Goal: Task Accomplishment & Management: Manage account settings

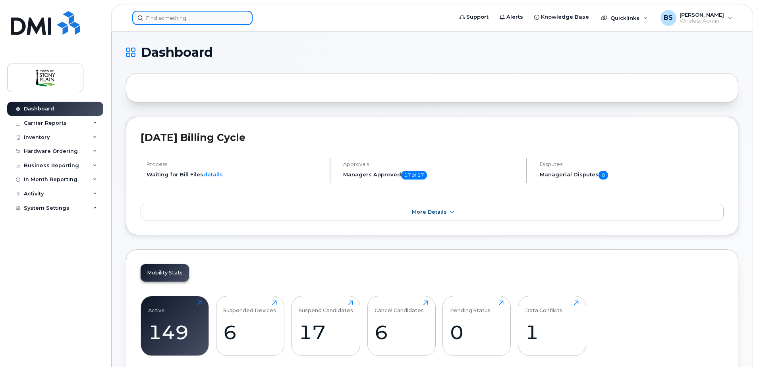
click at [176, 16] on input at bounding box center [192, 18] width 120 height 14
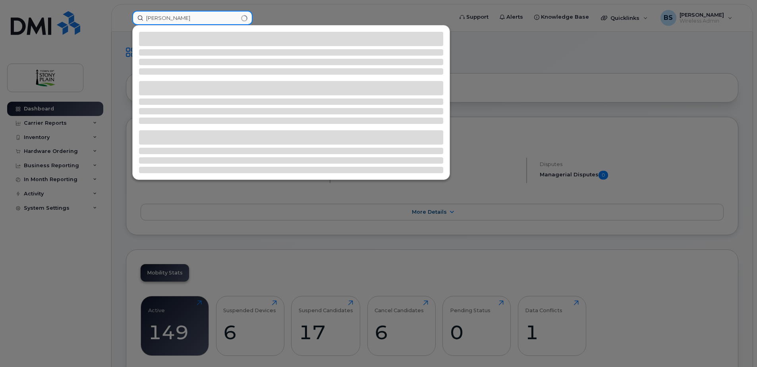
type input "karl"
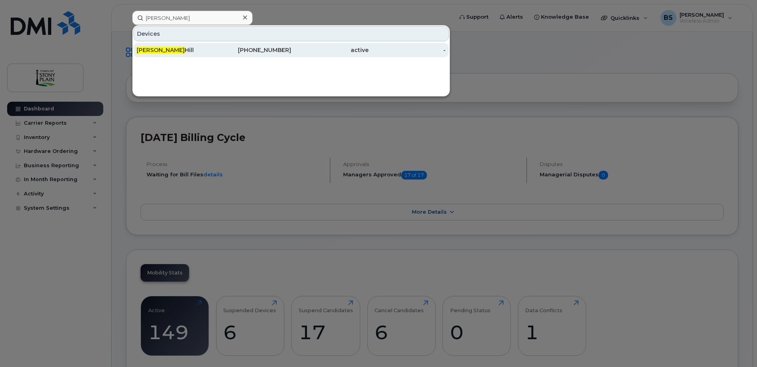
click at [156, 52] on div "Karl Hill" at bounding box center [175, 50] width 77 height 8
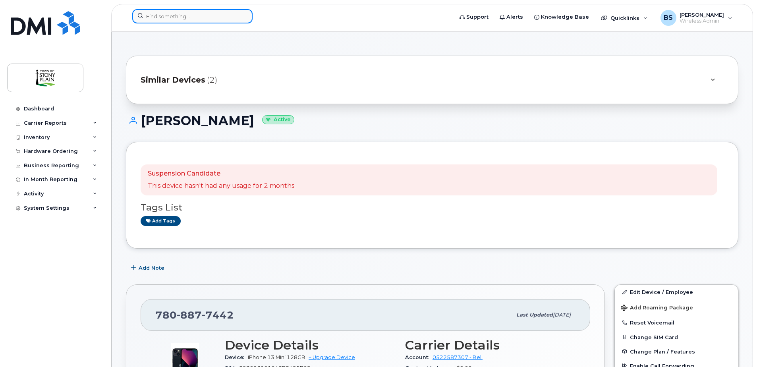
click at [189, 17] on input at bounding box center [192, 16] width 120 height 14
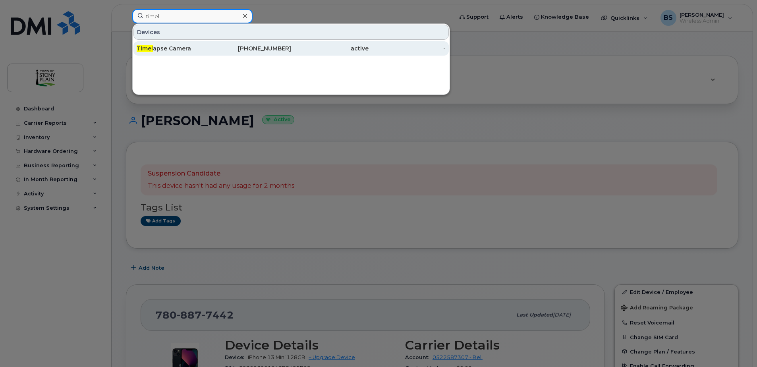
type input "timel"
click at [179, 49] on div "Timel apse Camera" at bounding box center [175, 48] width 77 height 8
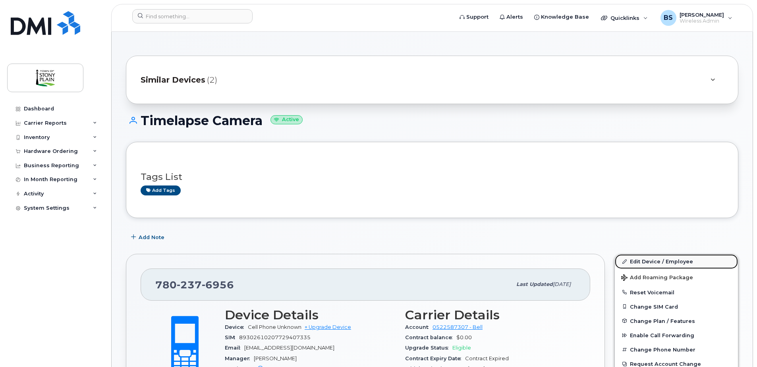
click at [658, 264] on link "Edit Device / Employee" at bounding box center [676, 261] width 123 height 14
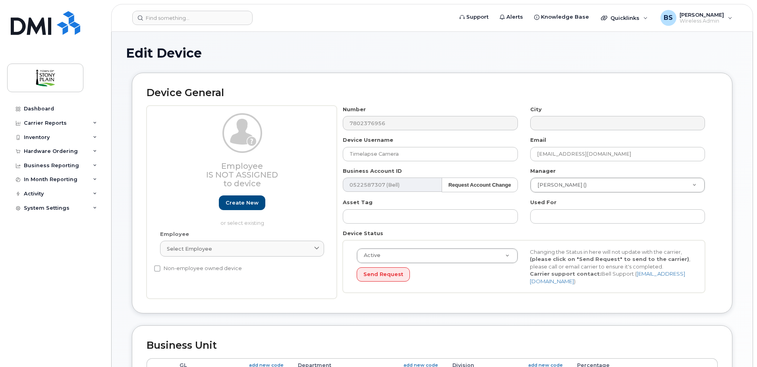
select select "35270652"
select select "661798"
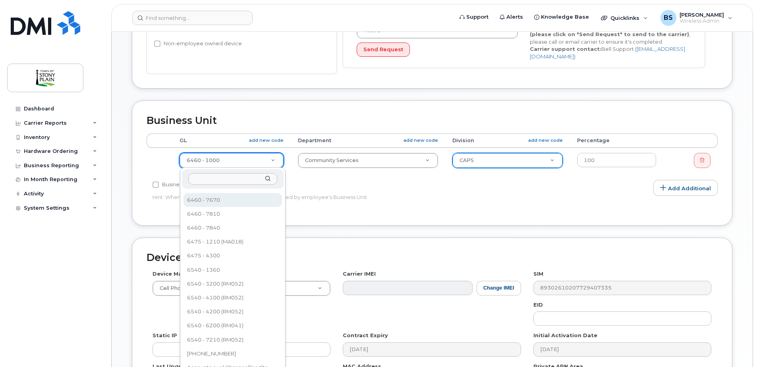
scroll to position [238, 0]
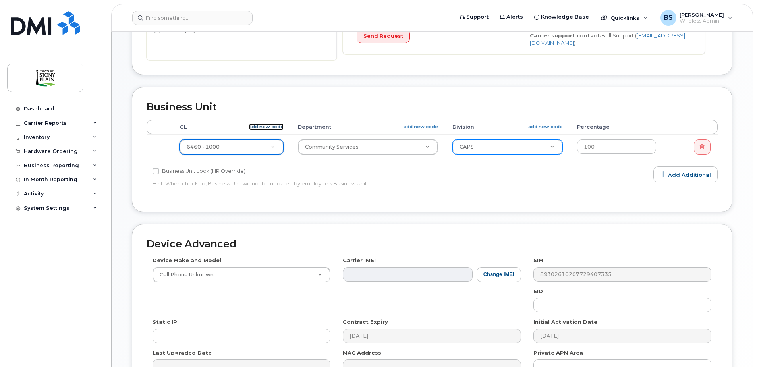
click at [278, 127] on link "add new code" at bounding box center [266, 127] width 35 height 7
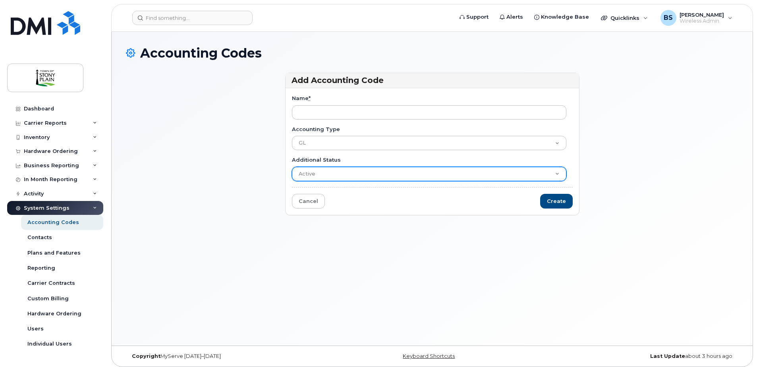
click at [308, 172] on select "Active Suspended Cancelled Closed" at bounding box center [429, 174] width 274 height 14
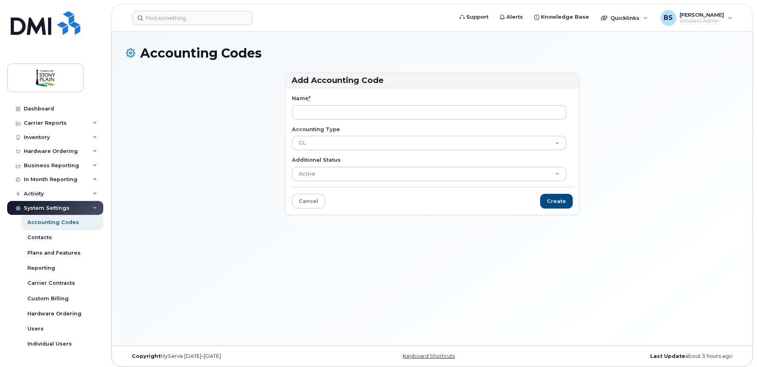
click at [272, 173] on div "Add Accounting Code Name * Accounting Type GL Department Division Additional St…" at bounding box center [432, 148] width 612 height 150
click at [303, 197] on link "Cancel" at bounding box center [308, 201] width 33 height 15
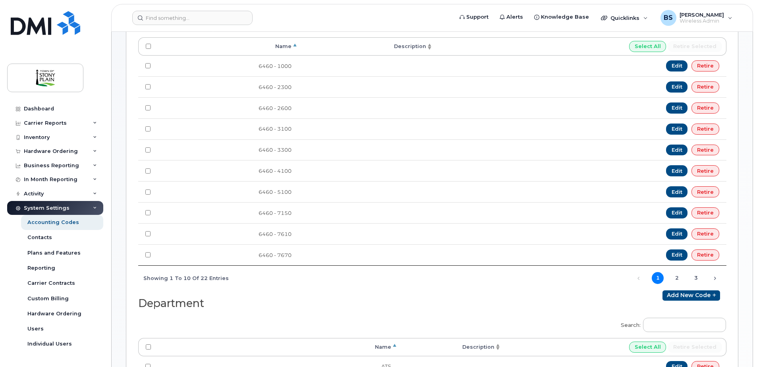
scroll to position [238, 0]
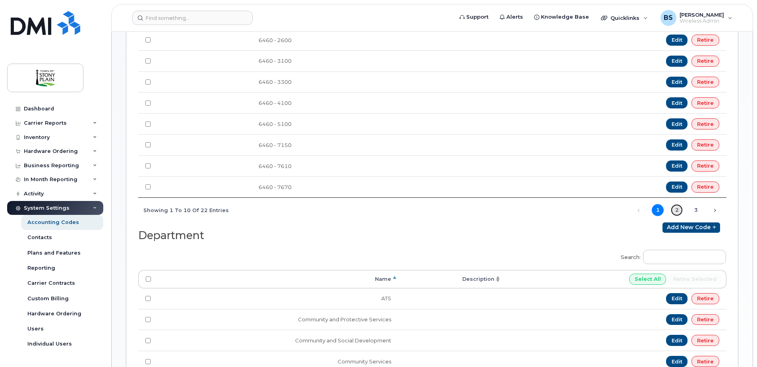
click at [676, 211] on link "2" at bounding box center [677, 210] width 12 height 12
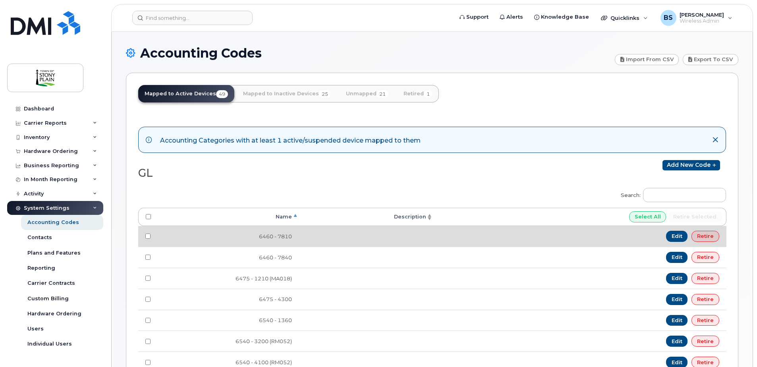
scroll to position [40, 0]
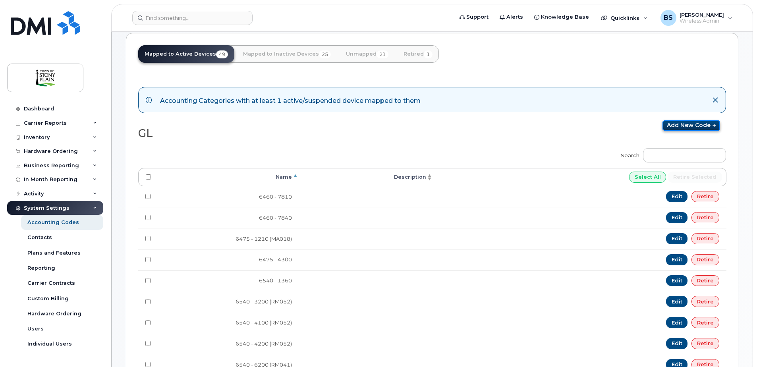
click at [703, 126] on link "Add new code" at bounding box center [691, 125] width 58 height 10
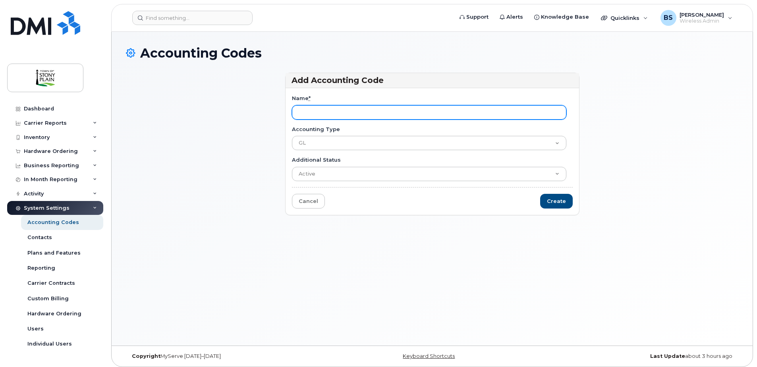
click at [330, 112] on input "Name *" at bounding box center [429, 112] width 274 height 14
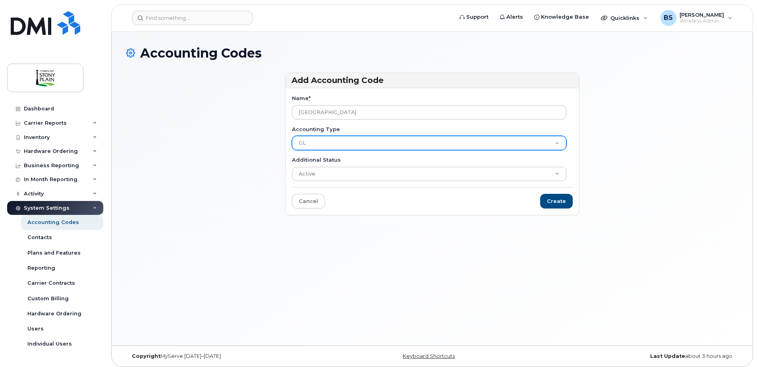
type input "[GEOGRAPHIC_DATA]"
click at [365, 142] on select "GL Department Division" at bounding box center [429, 143] width 274 height 14
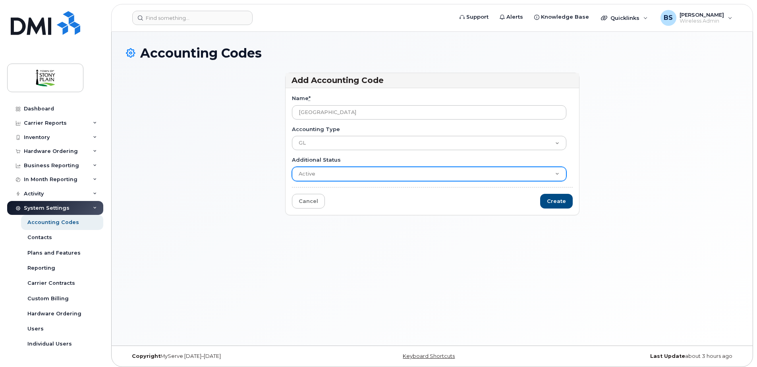
click at [353, 178] on select "Active Suspended Cancelled Closed" at bounding box center [429, 174] width 274 height 14
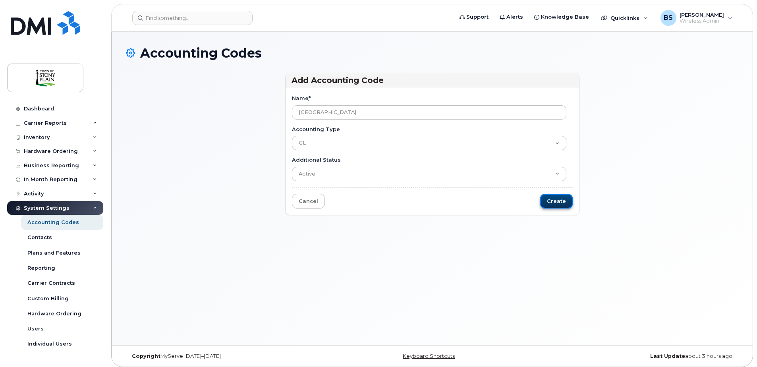
click at [558, 205] on input "Create" at bounding box center [556, 201] width 33 height 15
type input "Saving..."
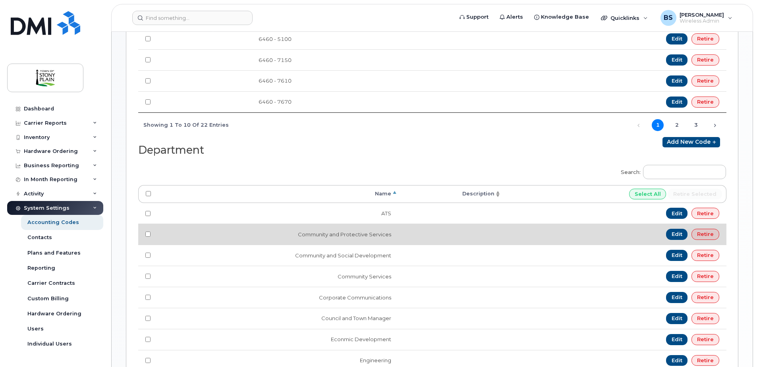
scroll to position [318, 0]
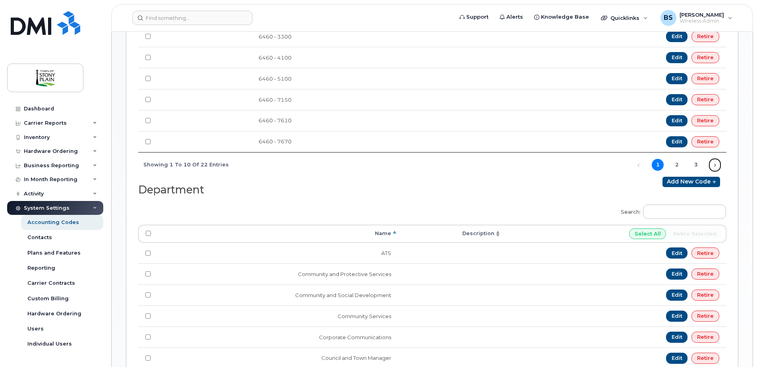
click at [713, 166] on link "Next" at bounding box center [715, 165] width 12 height 12
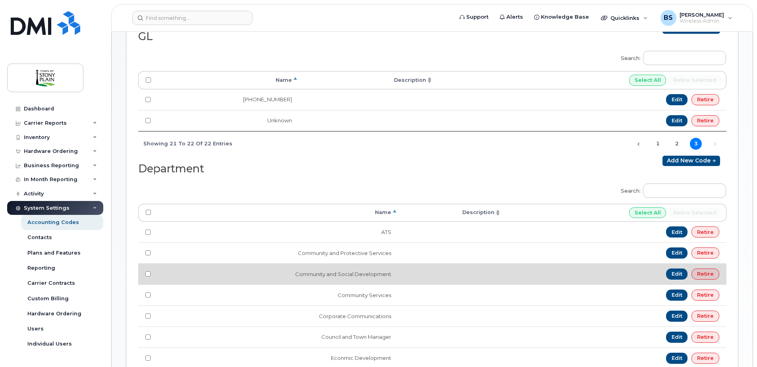
scroll to position [159, 0]
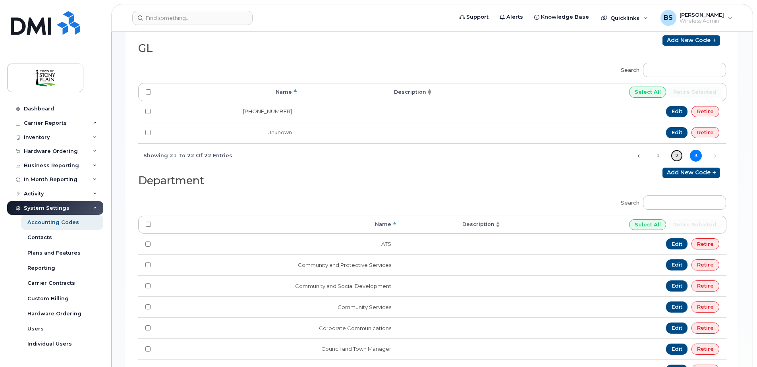
click at [678, 156] on link "2" at bounding box center [677, 156] width 12 height 12
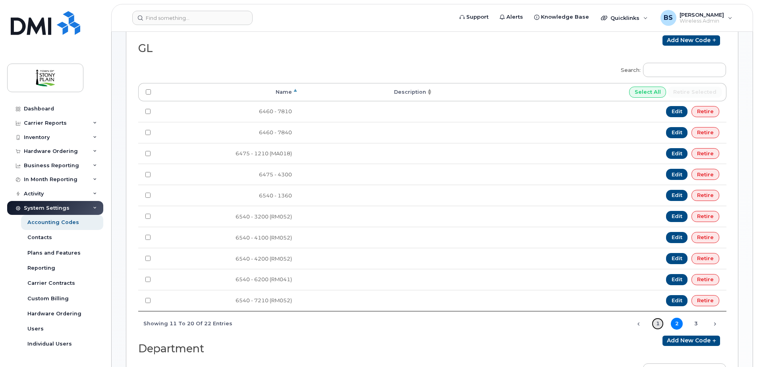
click at [660, 325] on link "1" at bounding box center [658, 324] width 12 height 12
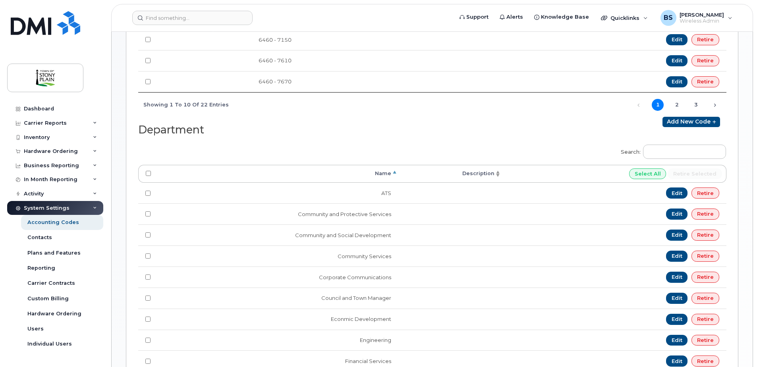
scroll to position [397, 0]
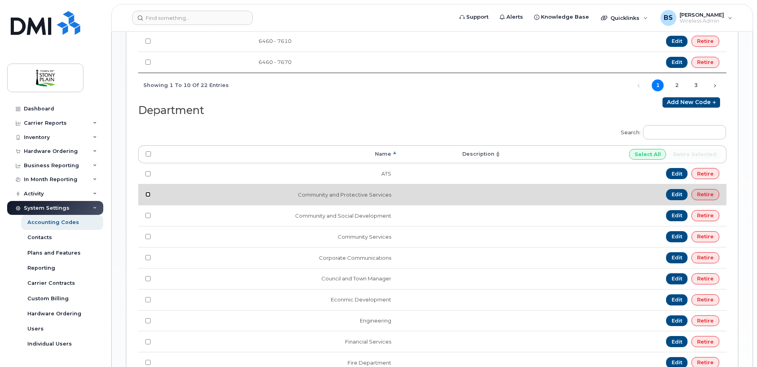
click at [149, 193] on input "checkbox" at bounding box center [147, 194] width 5 height 5
checkbox input "true"
click at [679, 195] on link "Edit" at bounding box center [677, 194] width 22 height 11
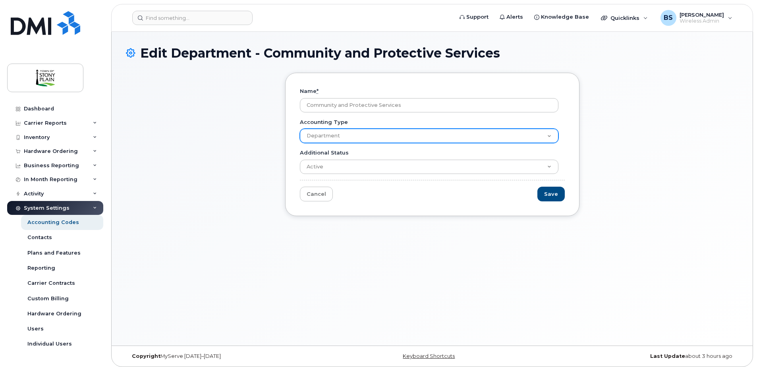
click at [354, 137] on select "GL Department Division" at bounding box center [429, 136] width 259 height 14
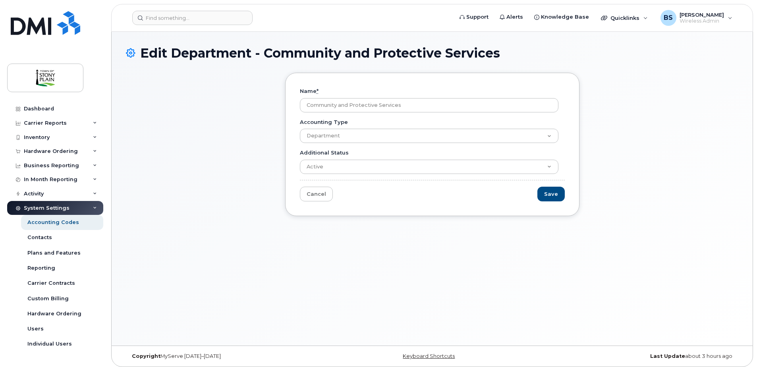
click at [340, 216] on div "Name * Community and Protective Services Accounting Type GL Department Division…" at bounding box center [432, 150] width 306 height 155
click at [315, 193] on link "Cancel" at bounding box center [316, 194] width 33 height 15
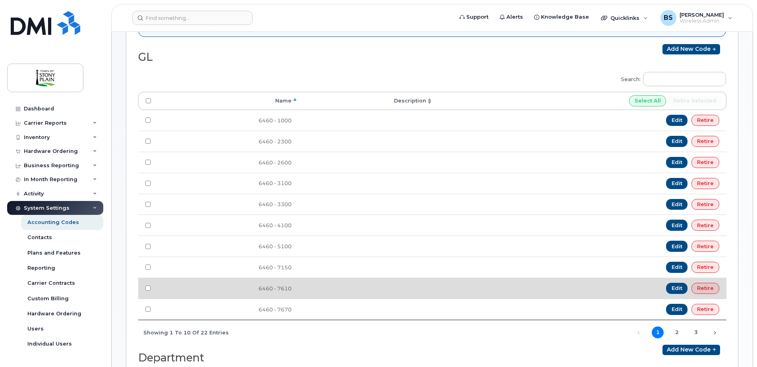
scroll to position [159, 0]
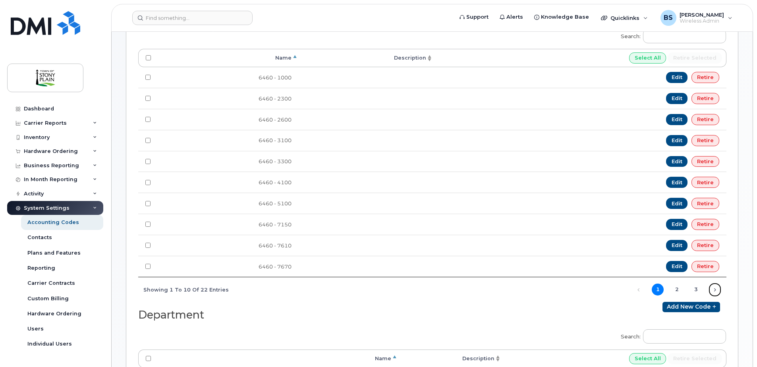
click at [713, 289] on link "Next" at bounding box center [715, 290] width 12 height 12
click at [714, 291] on link "Next" at bounding box center [715, 290] width 12 height 12
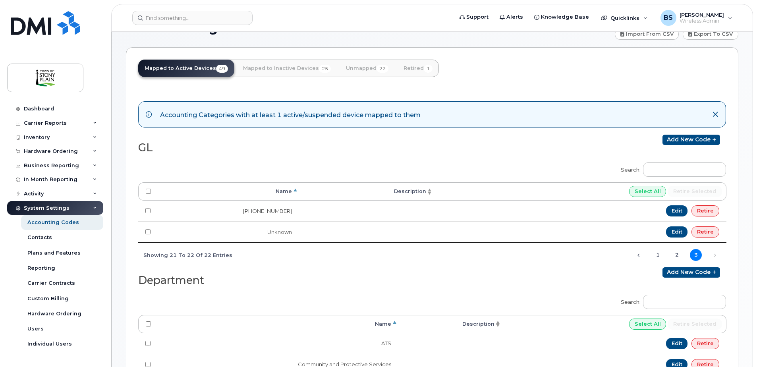
scroll to position [0, 0]
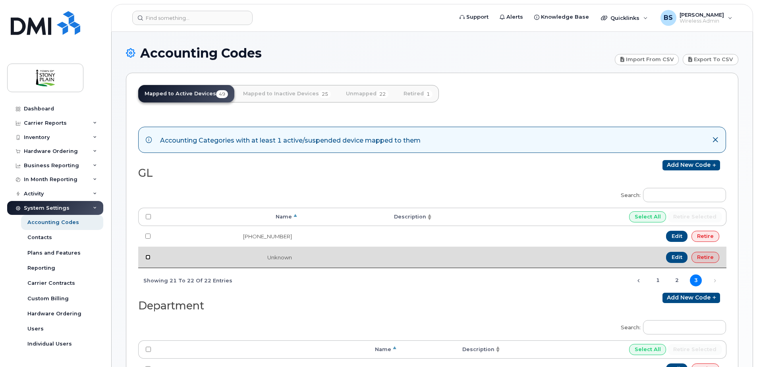
click at [147, 260] on input "checkbox" at bounding box center [147, 257] width 5 height 5
checkbox input "true"
click at [680, 259] on link "Edit" at bounding box center [677, 257] width 22 height 11
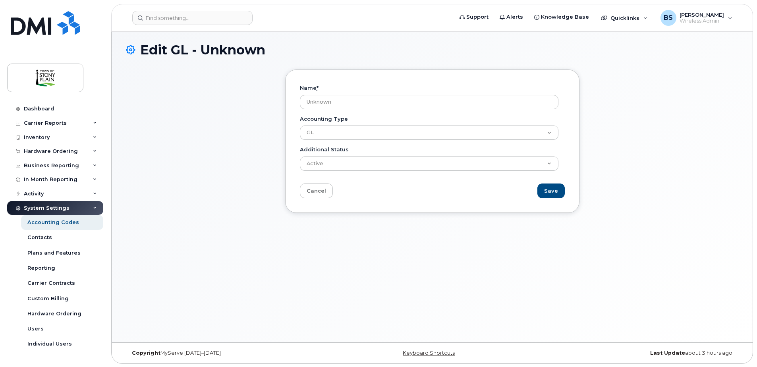
scroll to position [4, 0]
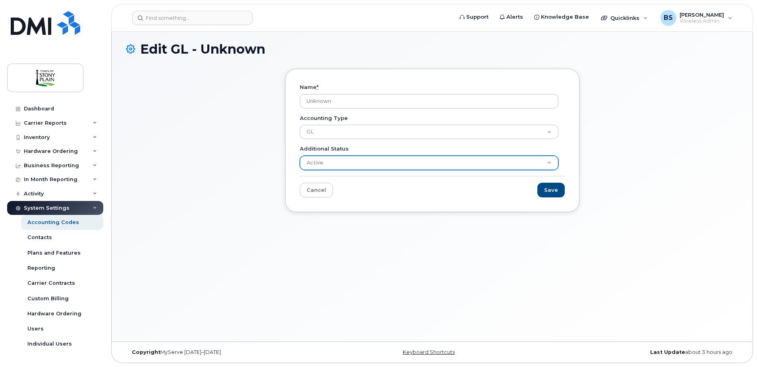
click at [332, 163] on select "Active Suspended Cancelled Closed" at bounding box center [429, 163] width 259 height 14
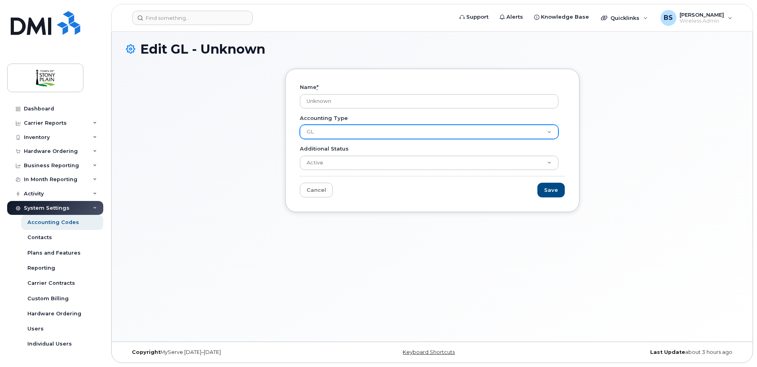
click at [336, 132] on select "GL Department Division" at bounding box center [429, 132] width 259 height 14
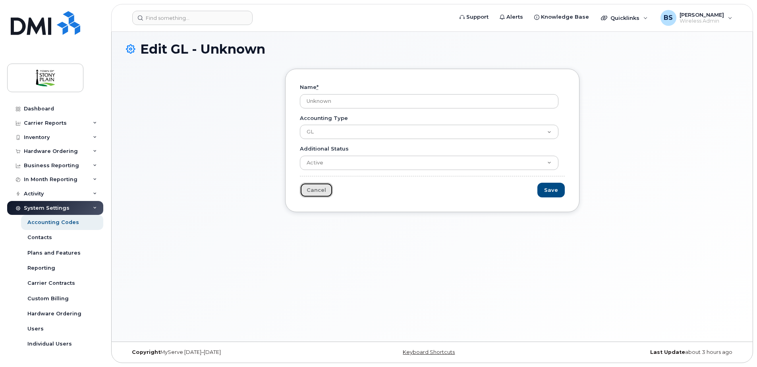
click at [323, 189] on link "Cancel" at bounding box center [316, 190] width 33 height 15
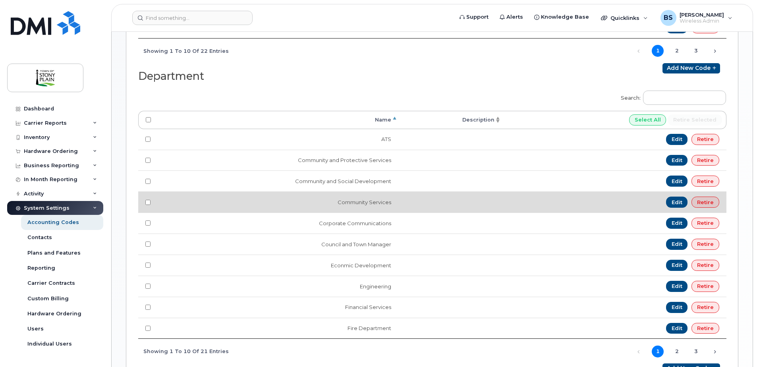
scroll to position [397, 0]
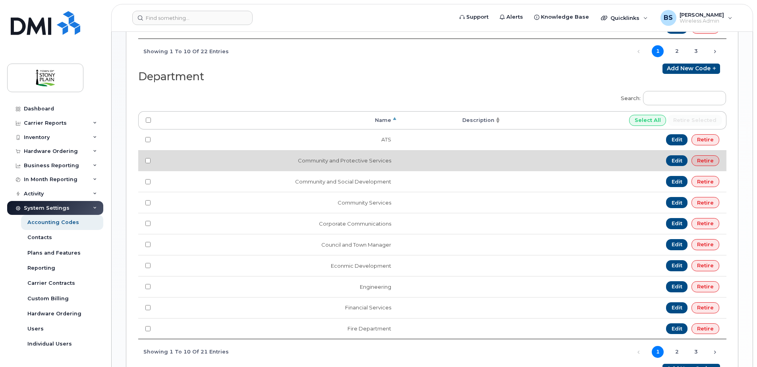
click at [149, 164] on td at bounding box center [148, 160] width 20 height 21
click at [147, 161] on input "checkbox" at bounding box center [147, 160] width 5 height 5
checkbox input "true"
click at [680, 162] on link "Edit" at bounding box center [677, 160] width 22 height 11
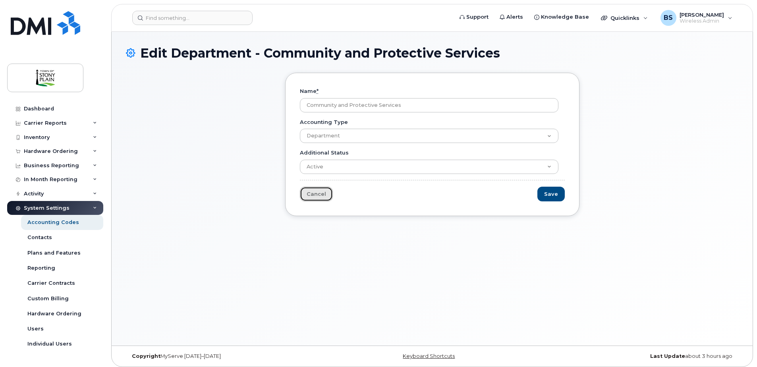
click at [317, 196] on link "Cancel" at bounding box center [316, 194] width 33 height 15
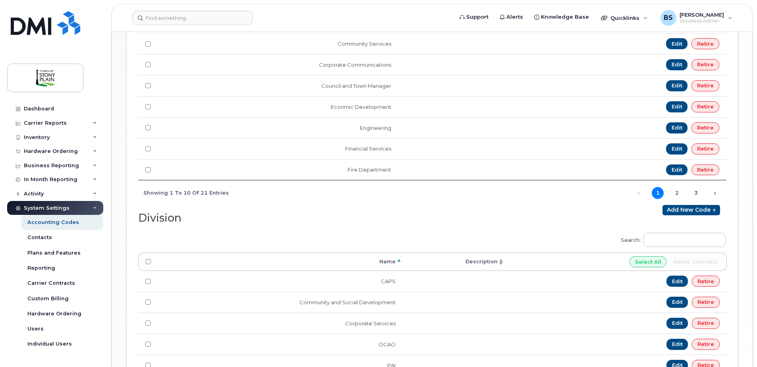
scroll to position [662, 0]
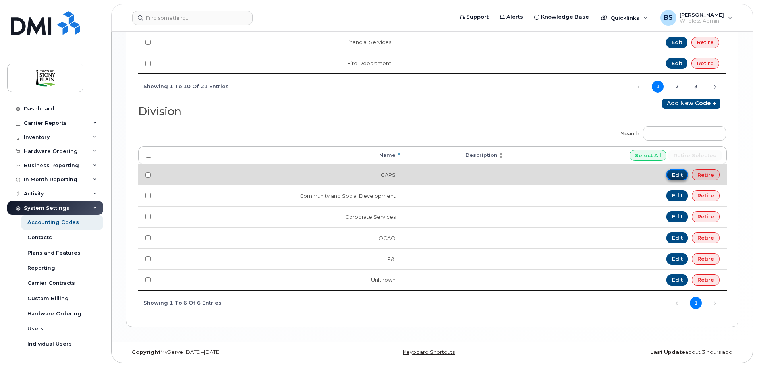
click at [680, 176] on link "Edit" at bounding box center [677, 174] width 22 height 11
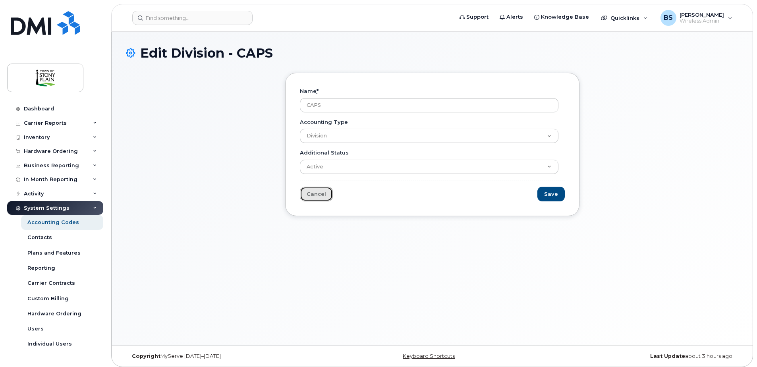
click at [316, 197] on link "Cancel" at bounding box center [316, 194] width 33 height 15
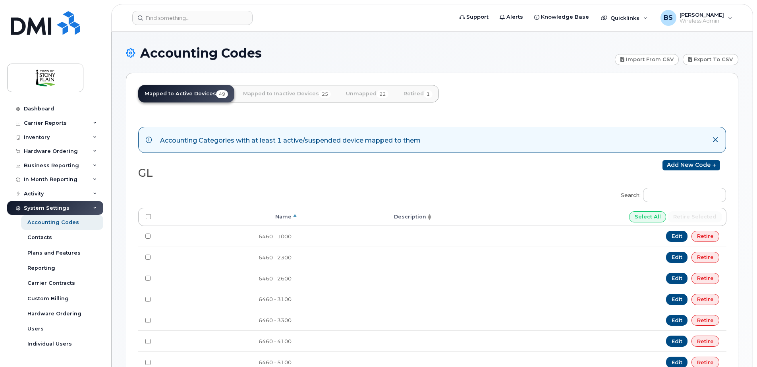
click at [305, 141] on div "Accounting Categories with at least 1 active/suspended device mapped to them" at bounding box center [290, 139] width 261 height 11
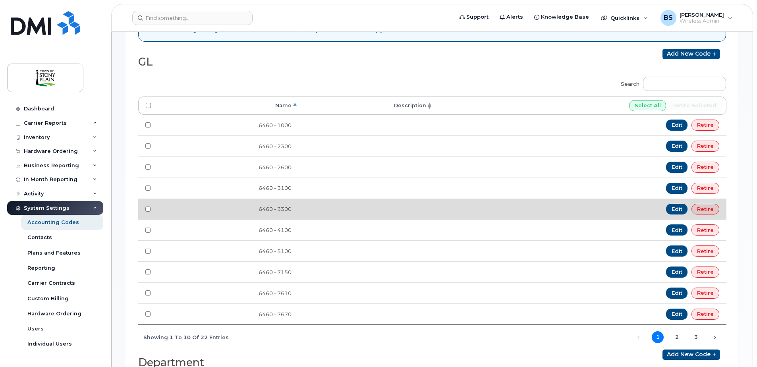
scroll to position [119, 0]
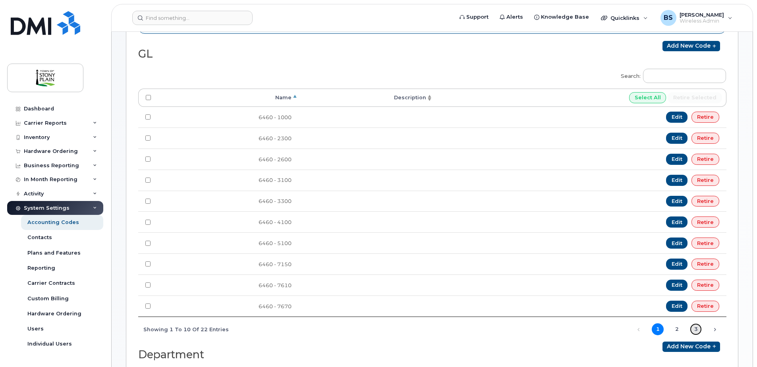
click at [694, 331] on link "3" at bounding box center [696, 329] width 12 height 12
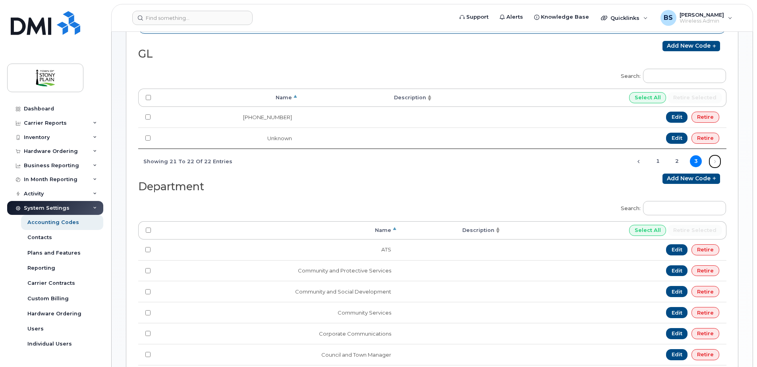
click at [713, 163] on link "Next" at bounding box center [715, 162] width 12 height 12
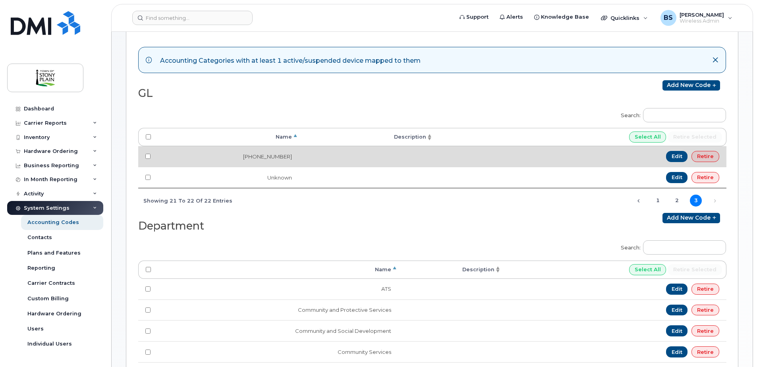
scroll to position [0, 0]
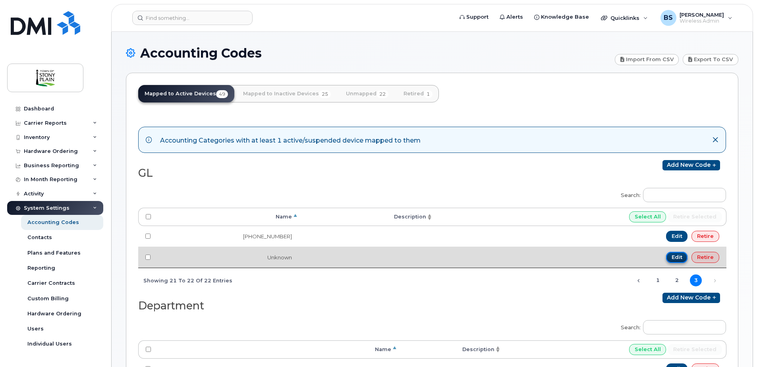
click at [678, 258] on link "Edit" at bounding box center [677, 257] width 22 height 11
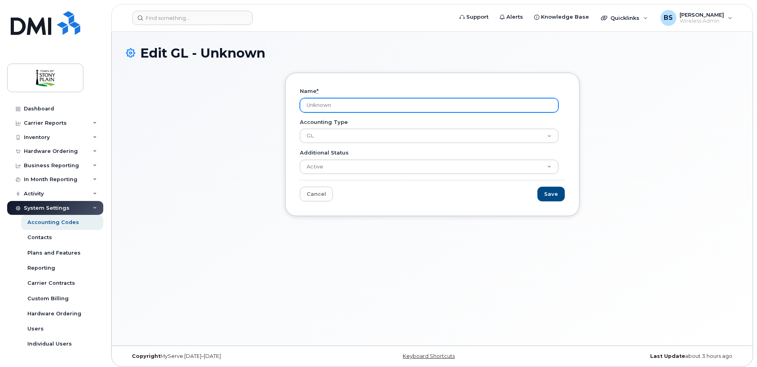
click at [328, 100] on input "Unknown" at bounding box center [429, 105] width 259 height 14
type input "U"
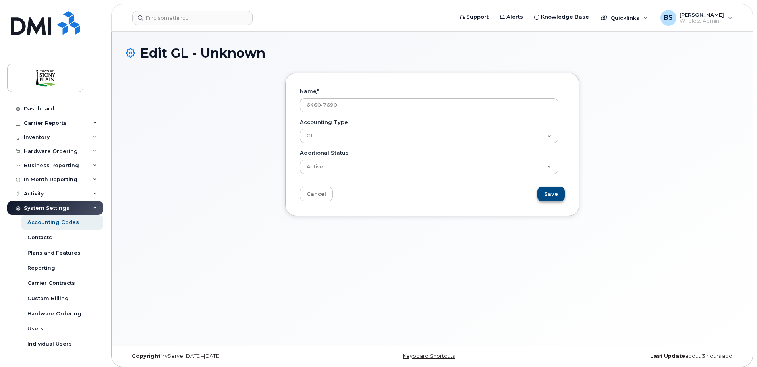
type input "6460-7690"
click at [556, 197] on input "Save" at bounding box center [550, 194] width 27 height 15
type input "Saving..."
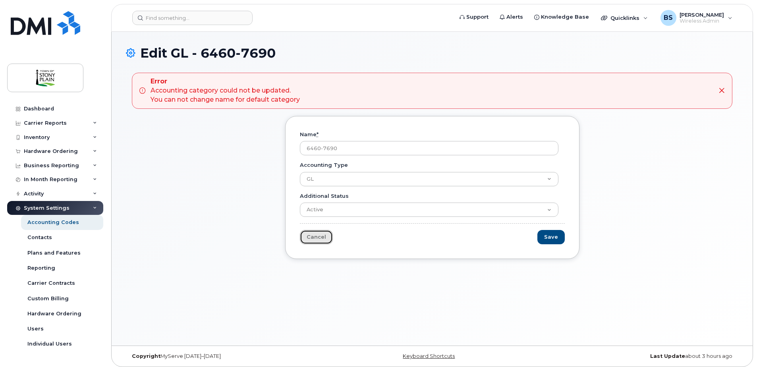
click at [321, 232] on link "Cancel" at bounding box center [316, 237] width 33 height 15
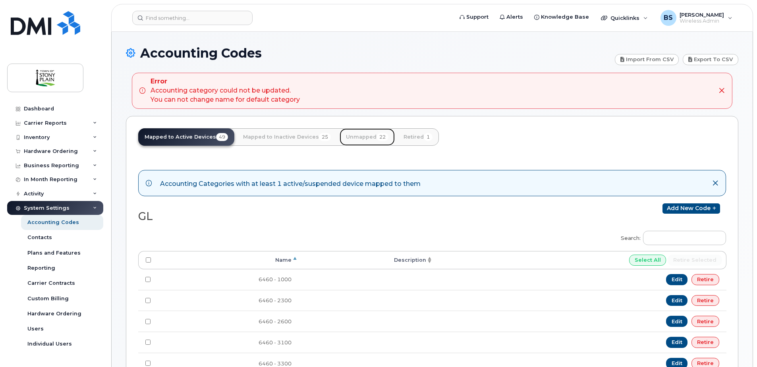
click at [366, 137] on link "Unmapped 22" at bounding box center [367, 136] width 55 height 17
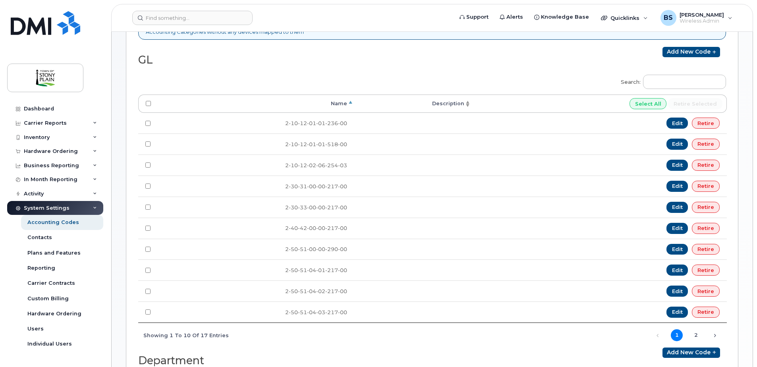
scroll to position [159, 0]
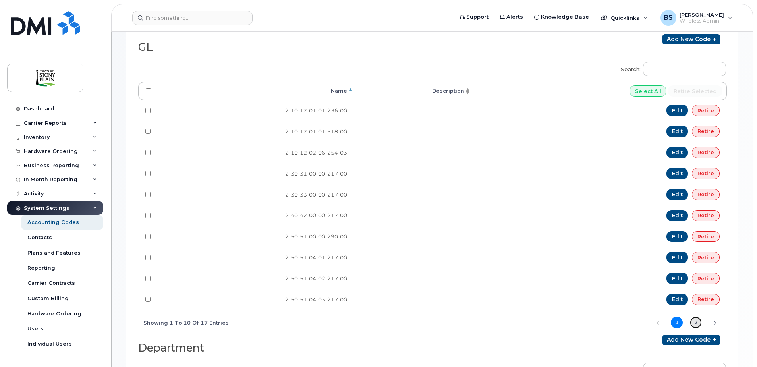
click at [697, 320] on link "2" at bounding box center [696, 323] width 12 height 12
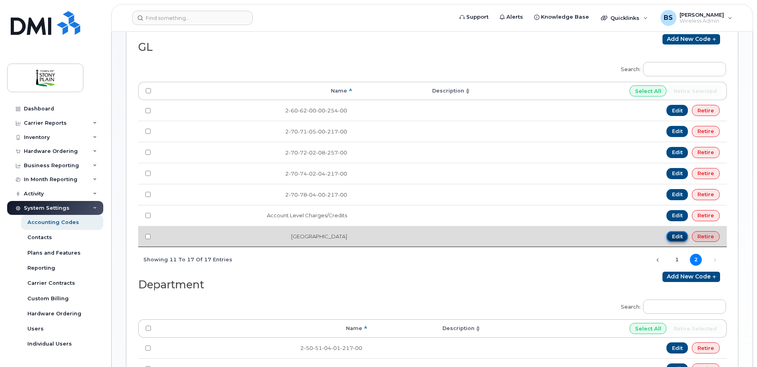
click at [678, 238] on link "Edit" at bounding box center [677, 236] width 22 height 11
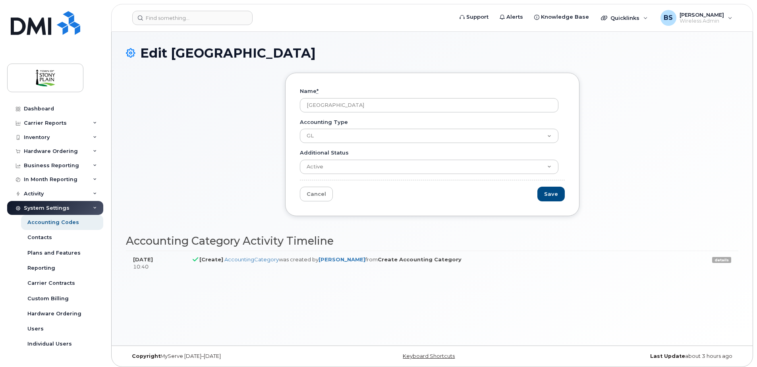
drag, startPoint x: 357, startPoint y: 105, endPoint x: 257, endPoint y: 104, distance: 100.5
click at [260, 104] on div "Name * [GEOGRAPHIC_DATA] Accounting Type GL Department Division Additional Stat…" at bounding box center [432, 150] width 612 height 155
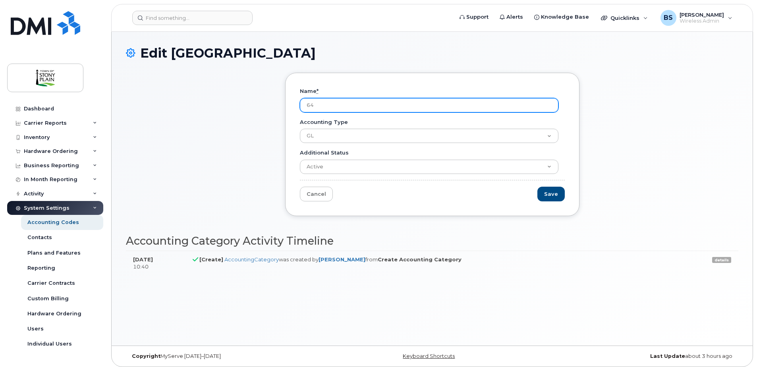
click at [350, 104] on input "64" at bounding box center [429, 105] width 259 height 14
type input "6460-7690"
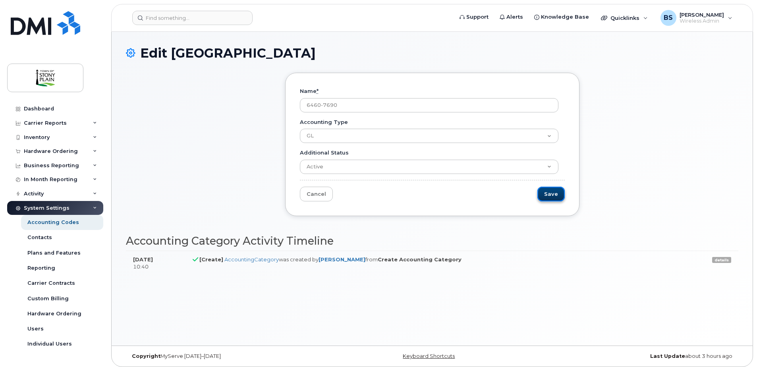
click at [554, 195] on input "Save" at bounding box center [550, 194] width 27 height 15
type input "Saving..."
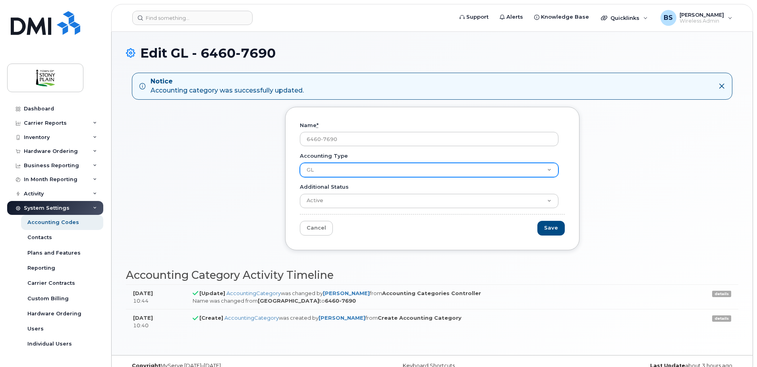
click at [332, 170] on select "GL Department Division" at bounding box center [429, 170] width 259 height 14
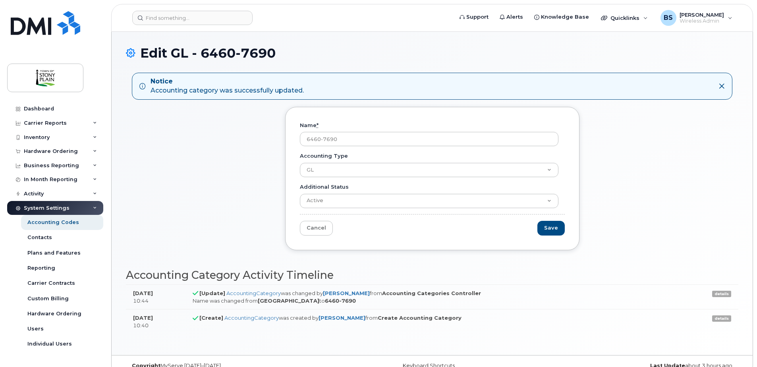
click at [291, 169] on div "Name * 6460-7690 Accounting Type GL Department Division Additional Status Activ…" at bounding box center [432, 178] width 294 height 143
click at [195, 179] on div "Name * 6460-7690 Accounting Type GL Department Division Additional Status Activ…" at bounding box center [432, 184] width 612 height 155
click at [48, 112] on link "Dashboard" at bounding box center [55, 109] width 96 height 14
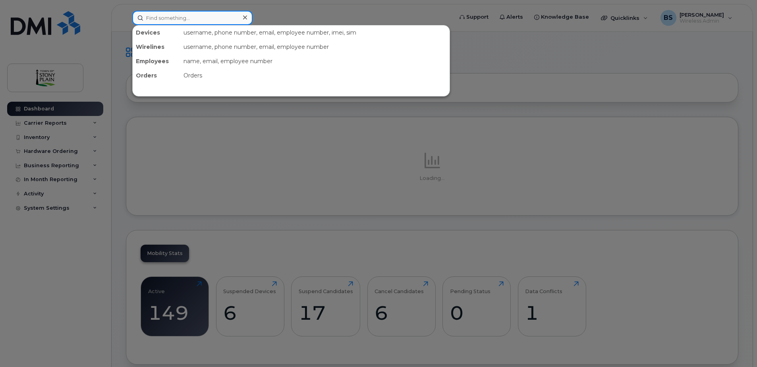
click at [176, 17] on input at bounding box center [192, 18] width 120 height 14
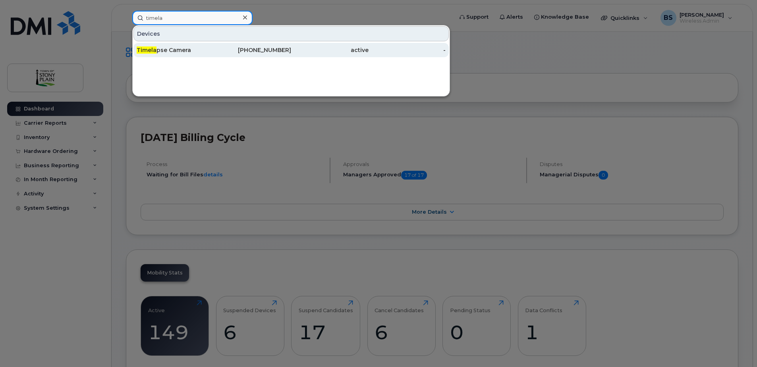
type input "timela"
click at [178, 48] on div "Timela pse Camera" at bounding box center [175, 50] width 77 height 8
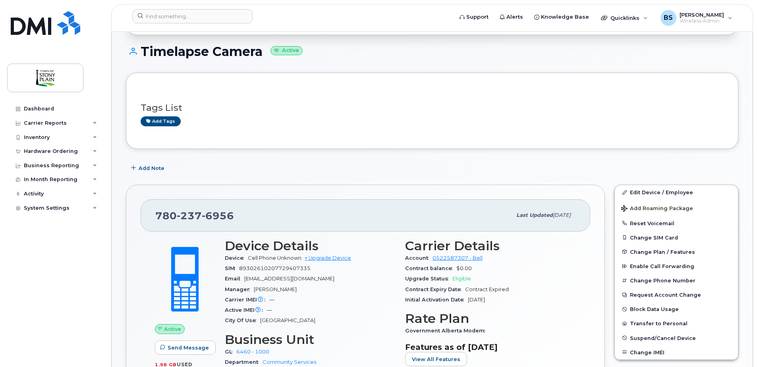
scroll to position [159, 0]
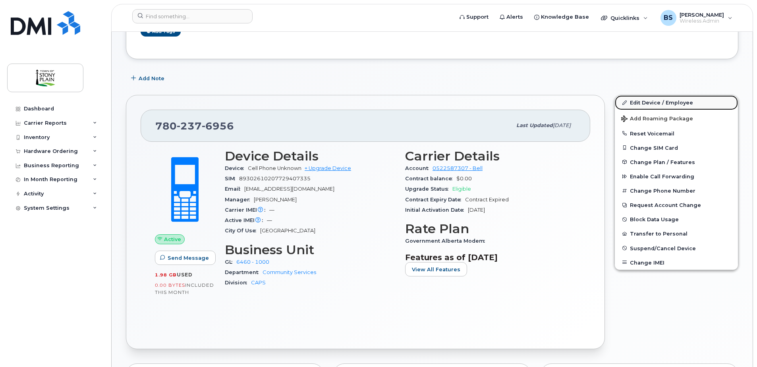
click at [655, 102] on link "Edit Device / Employee" at bounding box center [676, 102] width 123 height 14
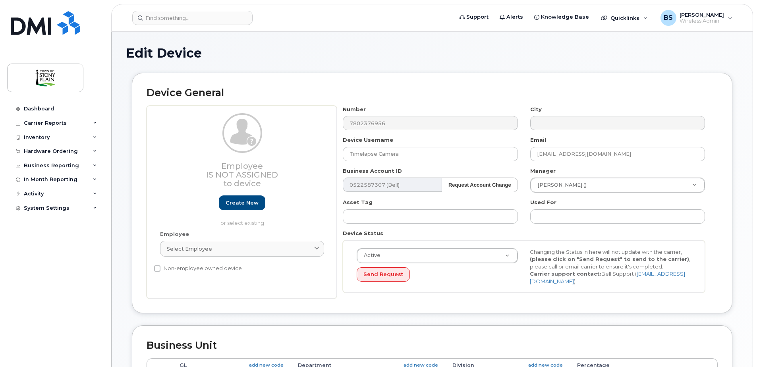
select select "35270652"
select select "661798"
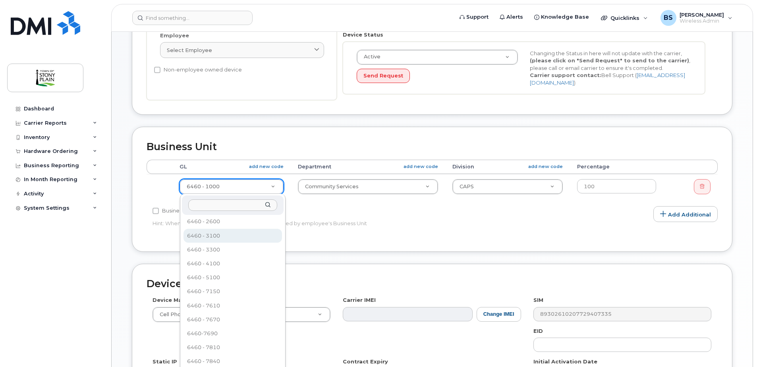
scroll to position [572, 0]
select select "36022428"
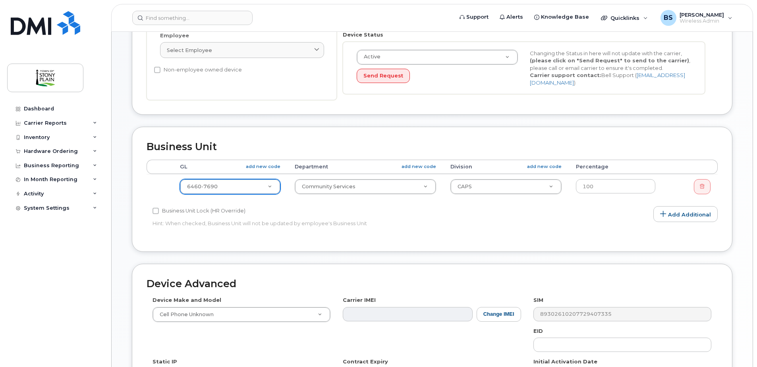
scroll to position [238, 0]
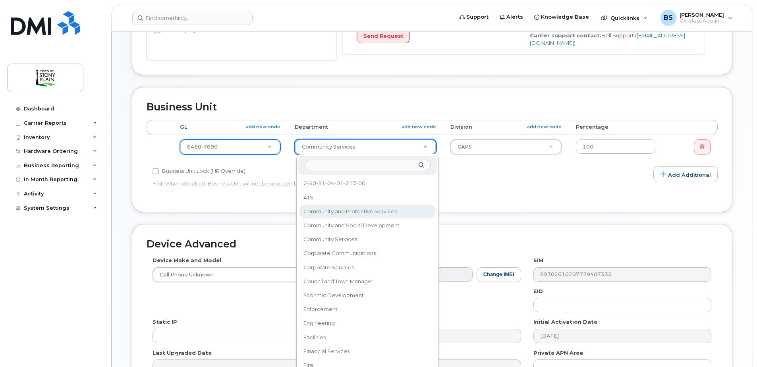
select select "661803"
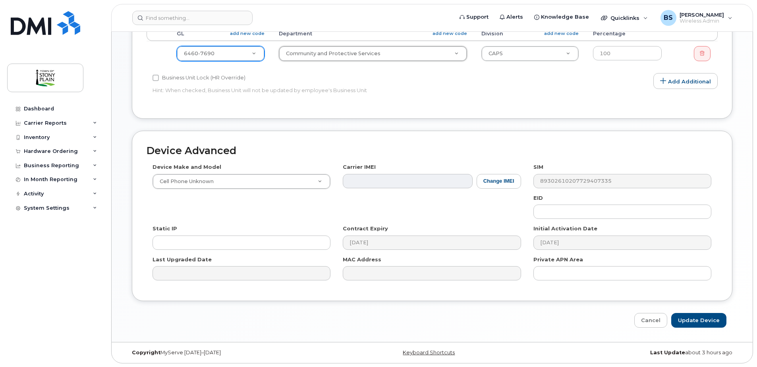
scroll to position [332, 0]
click at [693, 321] on input "Update Device" at bounding box center [698, 320] width 55 height 15
type input "Saving..."
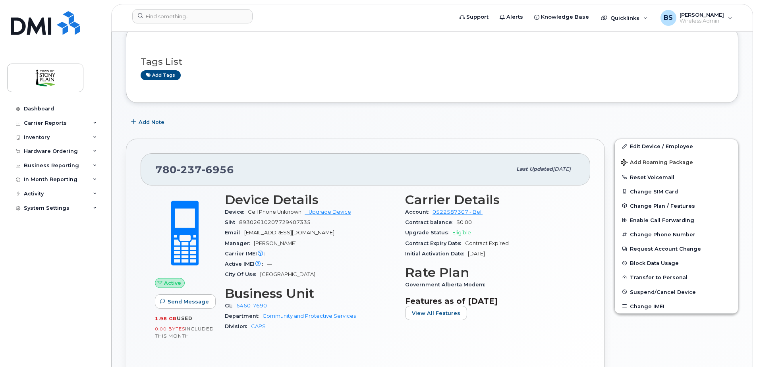
scroll to position [119, 0]
